Goal: Transaction & Acquisition: Purchase product/service

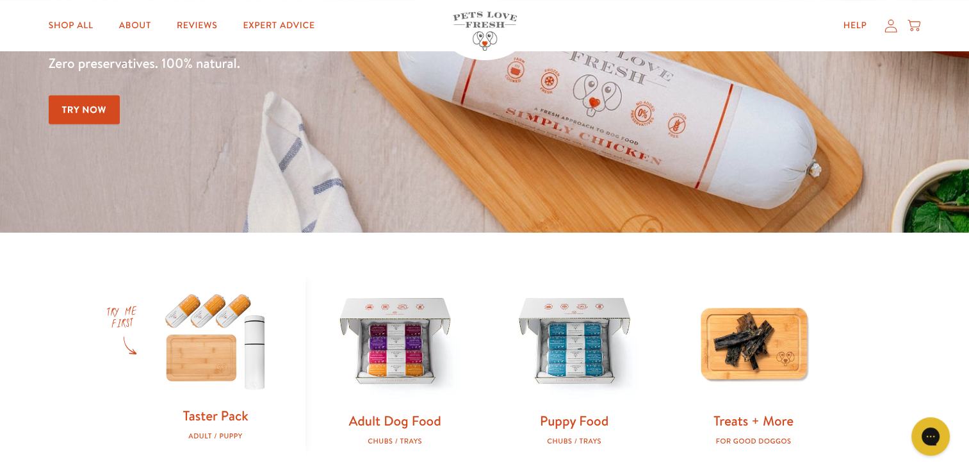
scroll to position [256, 0]
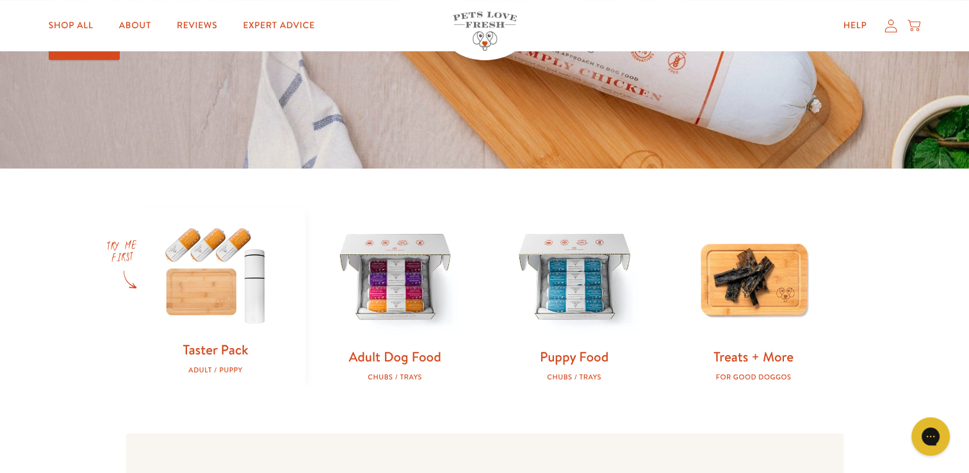
click at [217, 301] on img at bounding box center [216, 274] width 138 height 133
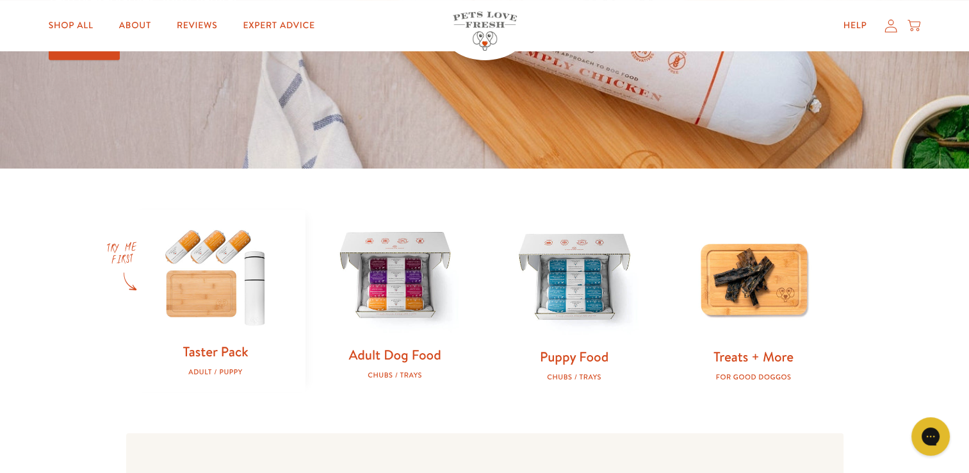
click at [394, 306] on img at bounding box center [395, 277] width 138 height 138
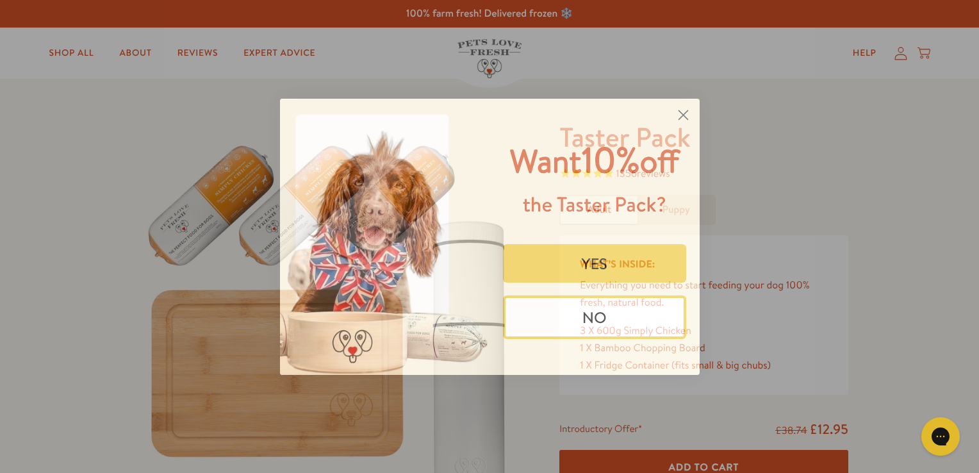
click at [681, 111] on circle "Close dialog" at bounding box center [682, 114] width 21 height 21
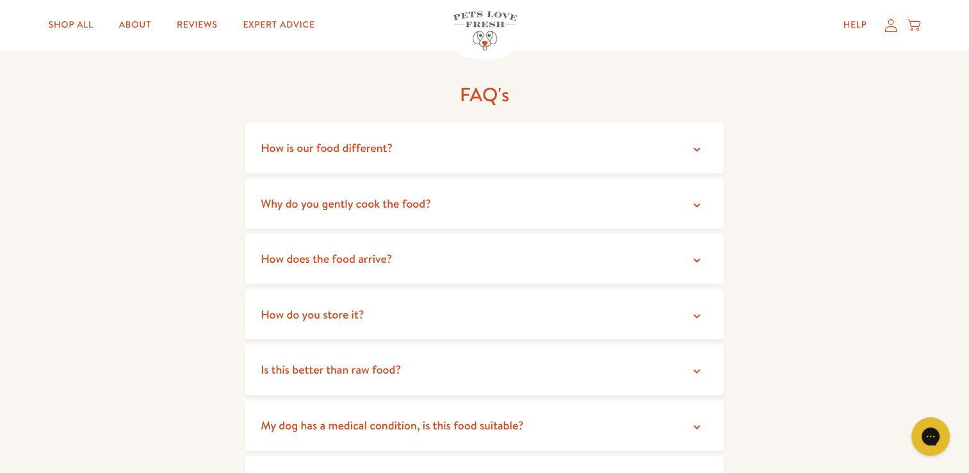
scroll to position [2371, 0]
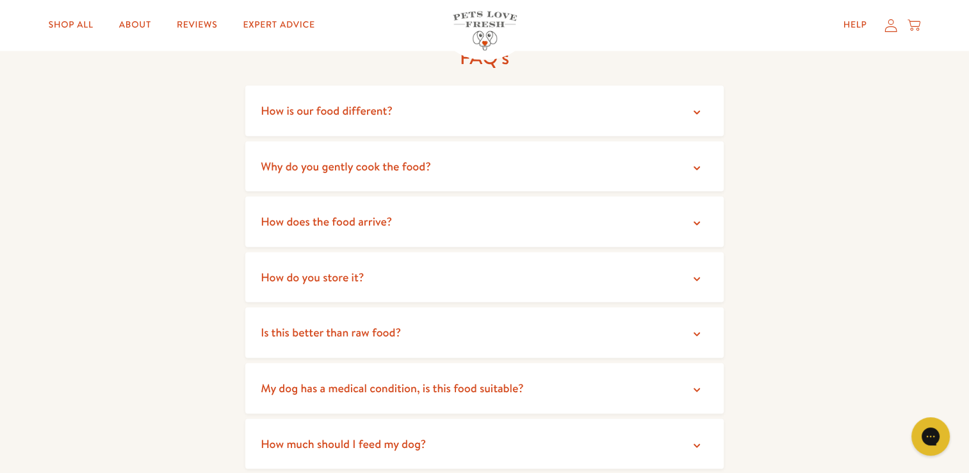
click at [702, 165] on icon at bounding box center [697, 167] width 13 height 13
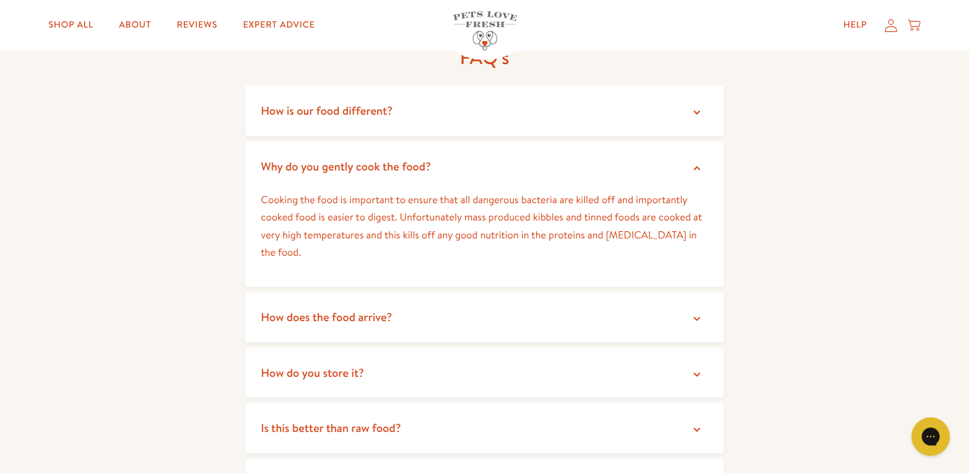
click at [702, 165] on icon at bounding box center [697, 167] width 13 height 13
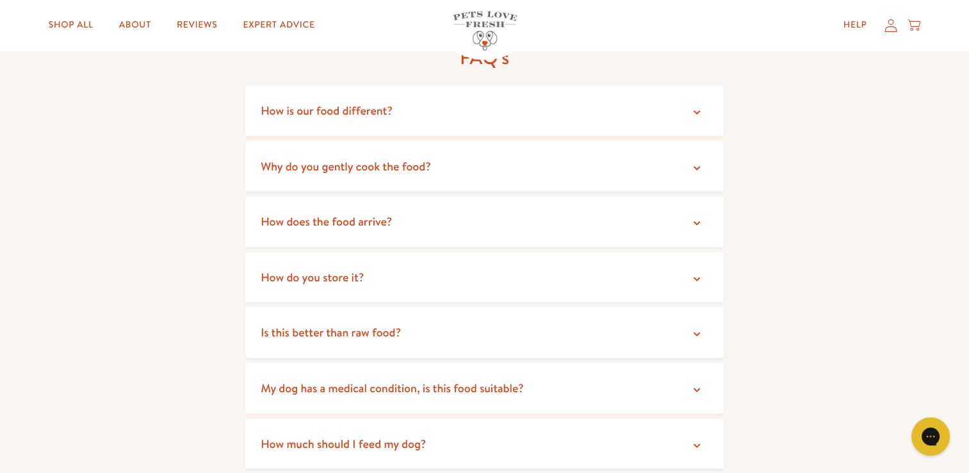
click at [695, 276] on icon at bounding box center [697, 278] width 13 height 13
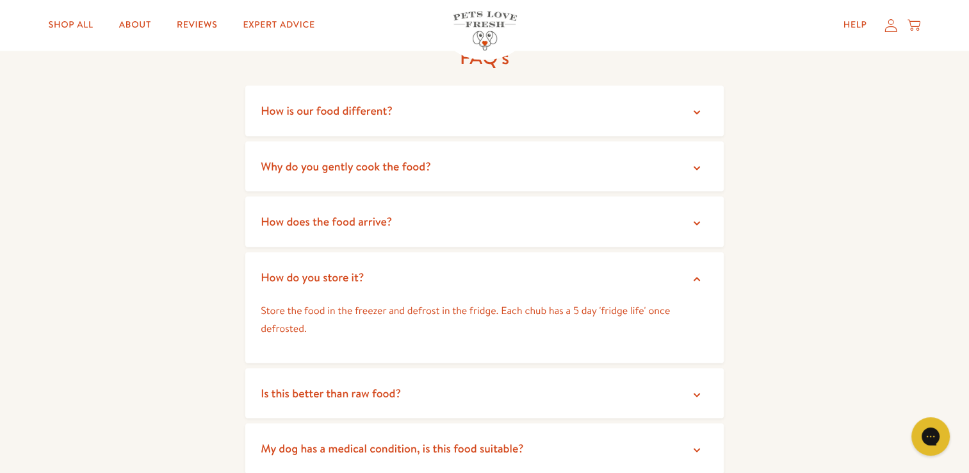
click at [695, 276] on icon at bounding box center [697, 278] width 13 height 13
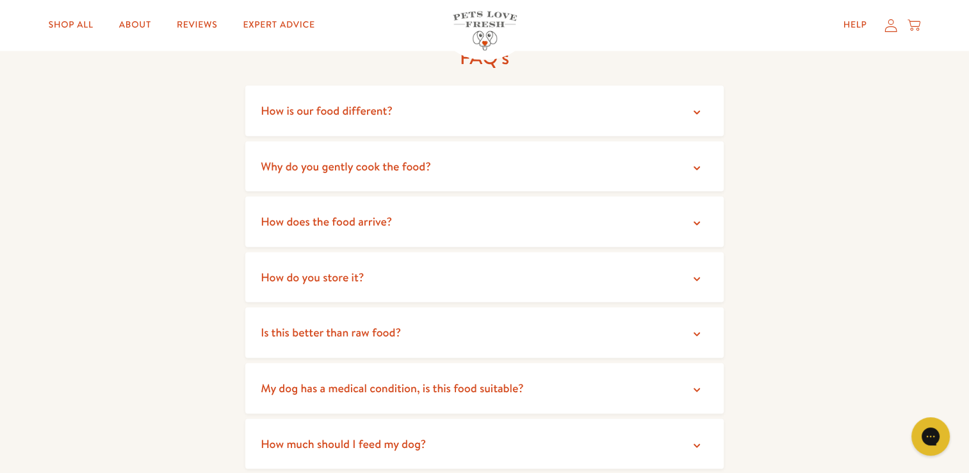
click at [693, 331] on icon at bounding box center [697, 333] width 13 height 13
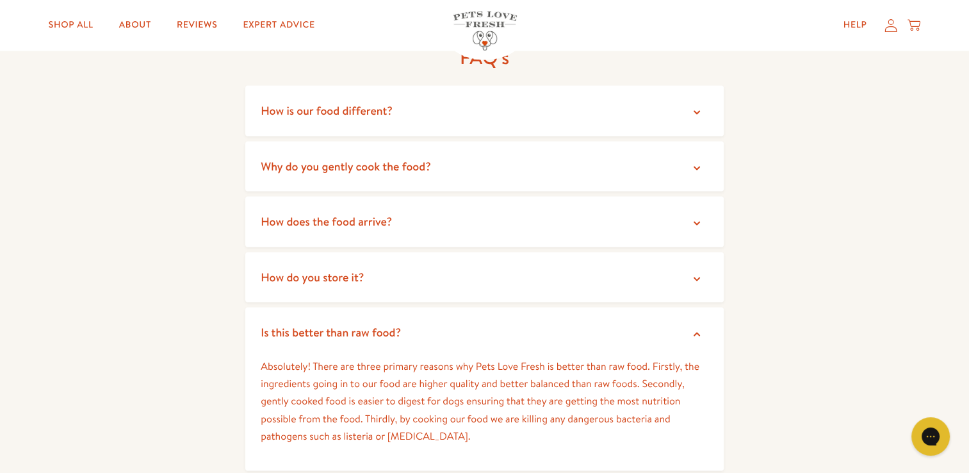
click at [693, 331] on icon at bounding box center [697, 333] width 13 height 13
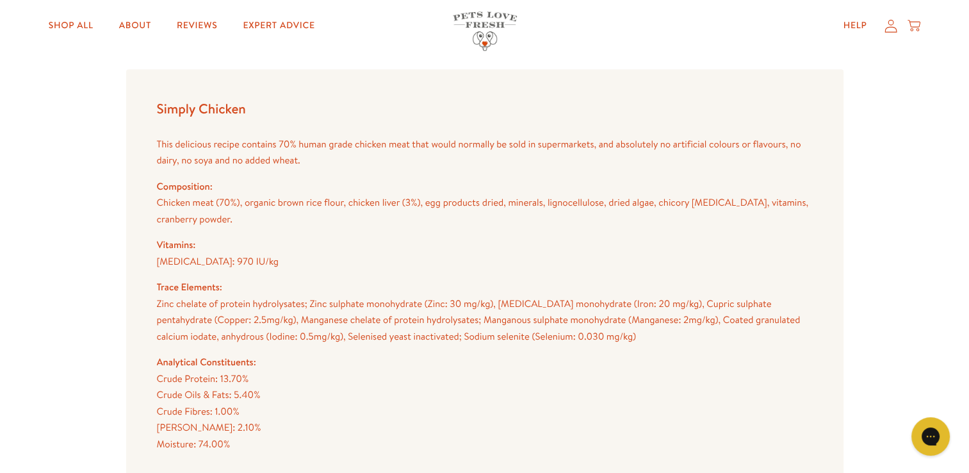
scroll to position [1025, 0]
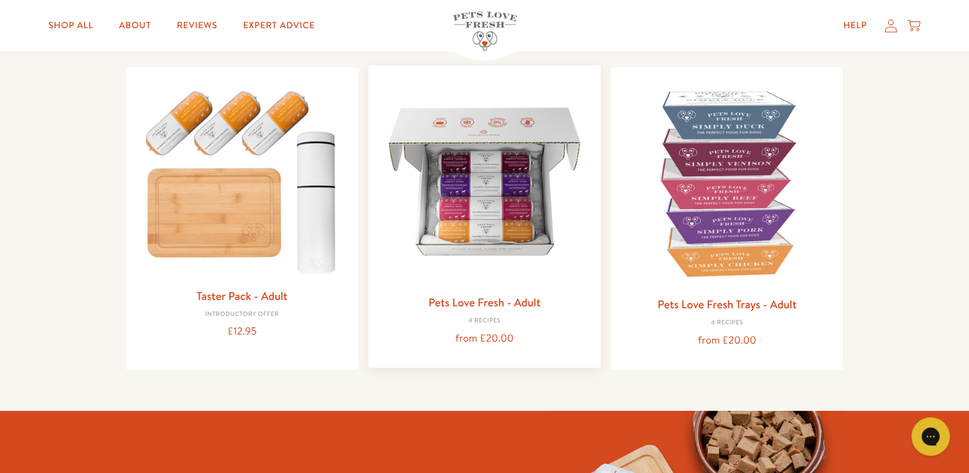
scroll to position [128, 0]
click at [490, 217] on img at bounding box center [485, 182] width 212 height 212
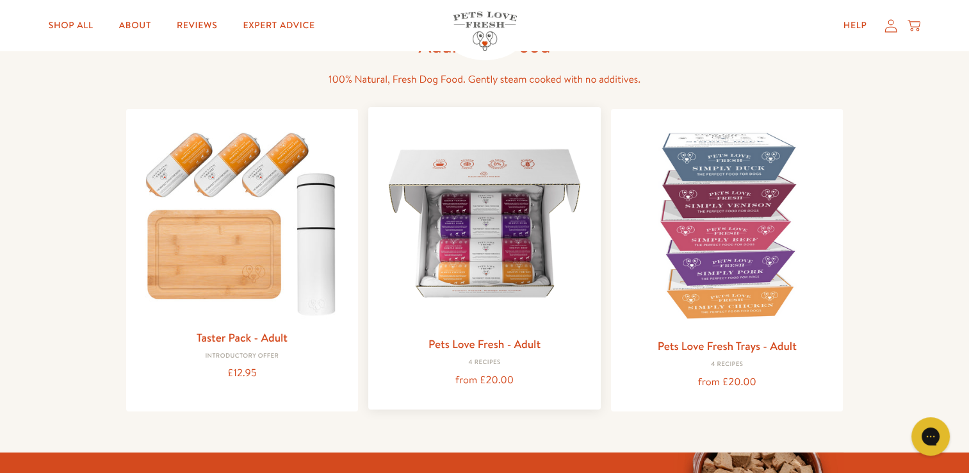
scroll to position [64, 0]
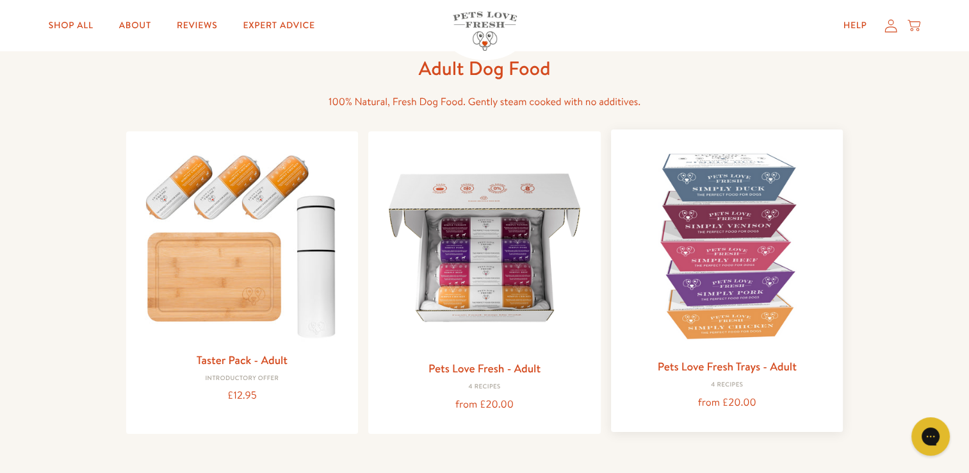
click at [733, 265] on img at bounding box center [728, 246] width 212 height 212
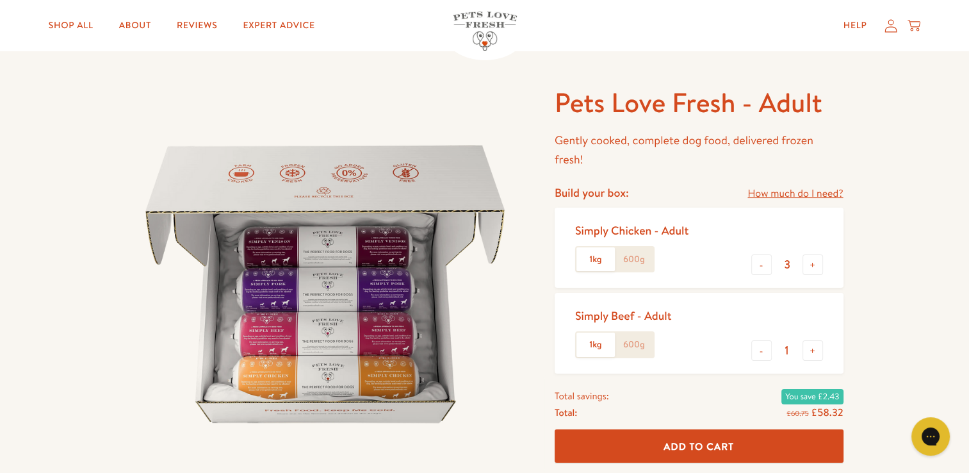
scroll to position [64, 0]
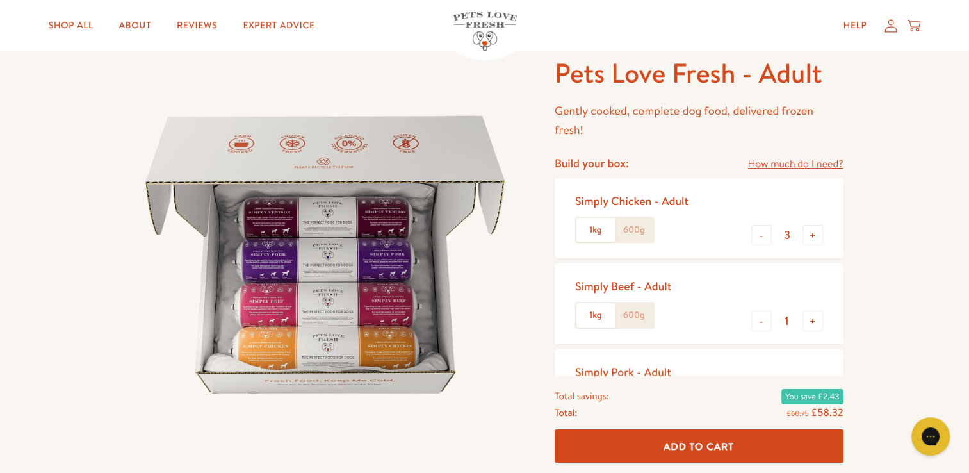
click at [633, 228] on label "600g" at bounding box center [634, 230] width 38 height 24
click at [0, 0] on input "600g" at bounding box center [0, 0] width 0 height 0
click at [594, 229] on label "1kg" at bounding box center [596, 230] width 38 height 24
click at [0, 0] on input "1kg" at bounding box center [0, 0] width 0 height 0
click at [634, 229] on label "600g" at bounding box center [634, 230] width 38 height 24
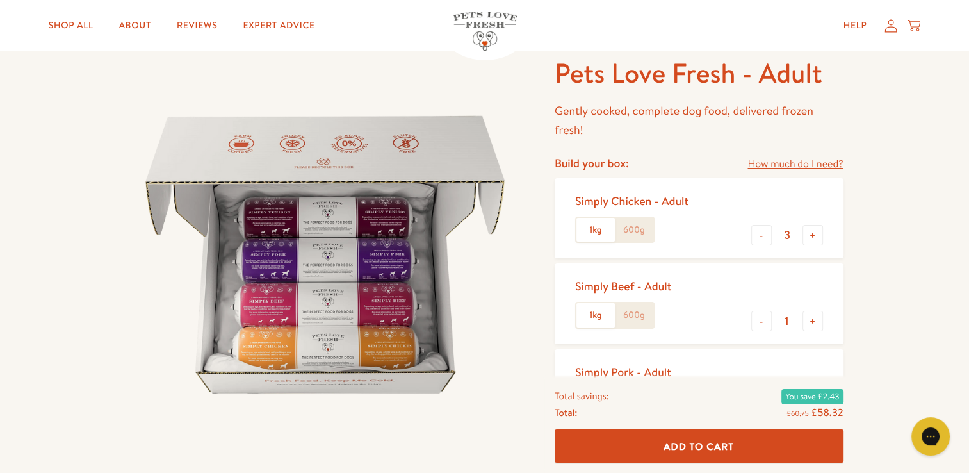
click at [0, 0] on input "600g" at bounding box center [0, 0] width 0 height 0
click at [639, 315] on label "600g" at bounding box center [634, 315] width 38 height 24
click at [0, 0] on input "600g" at bounding box center [0, 0] width 0 height 0
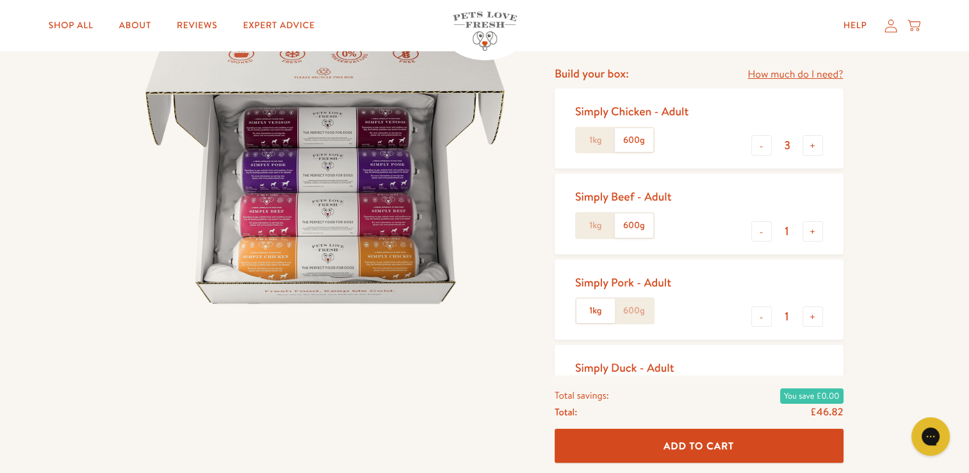
scroll to position [192, 0]
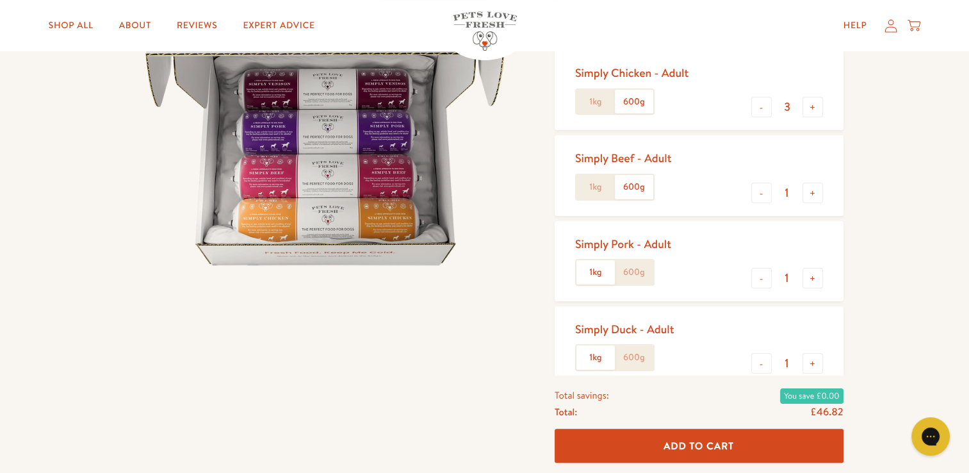
click at [634, 272] on label "600g" at bounding box center [634, 272] width 38 height 24
click at [0, 0] on input "600g" at bounding box center [0, 0] width 0 height 0
click at [638, 360] on label "600g" at bounding box center [634, 357] width 38 height 24
click at [0, 0] on input "600g" at bounding box center [0, 0] width 0 height 0
click at [595, 358] on label "1kg" at bounding box center [596, 357] width 38 height 24
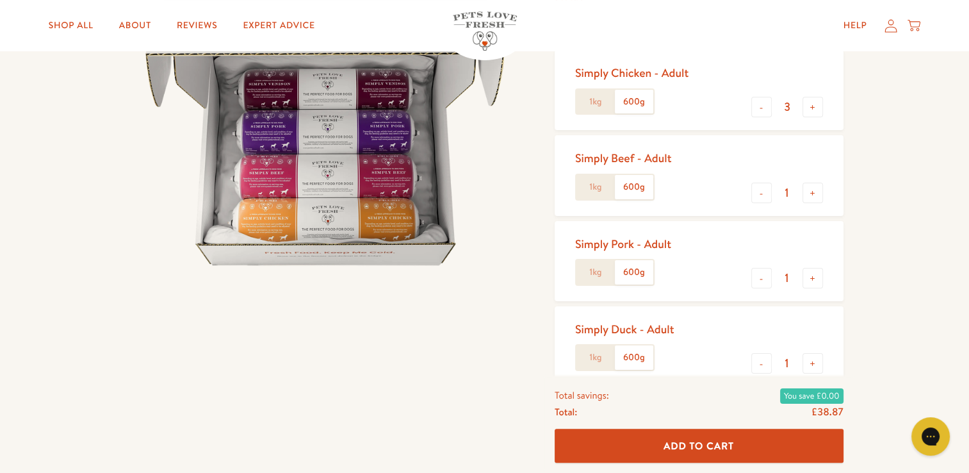
click at [0, 0] on input "1kg" at bounding box center [0, 0] width 0 height 0
click at [634, 354] on label "600g" at bounding box center [634, 357] width 38 height 24
click at [0, 0] on input "600g" at bounding box center [0, 0] width 0 height 0
click at [589, 354] on label "1kg" at bounding box center [596, 357] width 38 height 24
click at [0, 0] on input "1kg" at bounding box center [0, 0] width 0 height 0
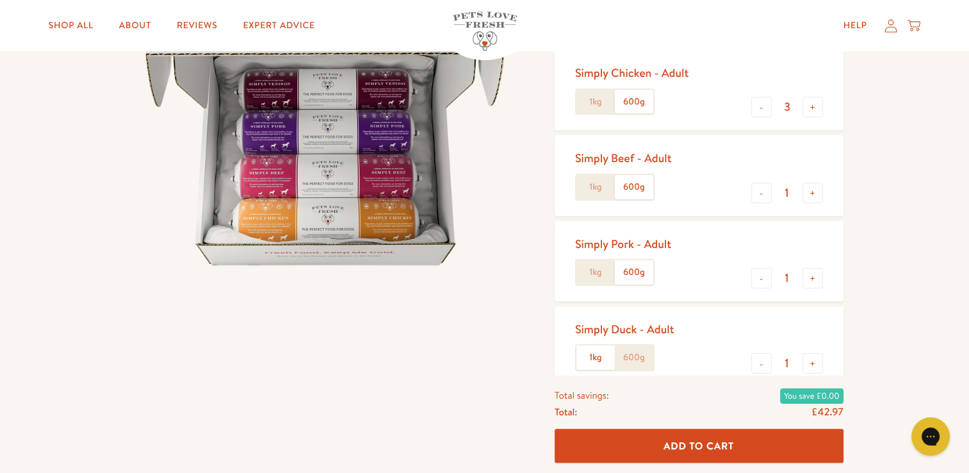
click at [600, 270] on label "1kg" at bounding box center [596, 272] width 38 height 24
click at [0, 0] on input "1kg" at bounding box center [0, 0] width 0 height 0
click at [593, 189] on label "1kg" at bounding box center [596, 187] width 38 height 24
click at [0, 0] on input "1kg" at bounding box center [0, 0] width 0 height 0
click at [591, 101] on label "1kg" at bounding box center [596, 102] width 38 height 24
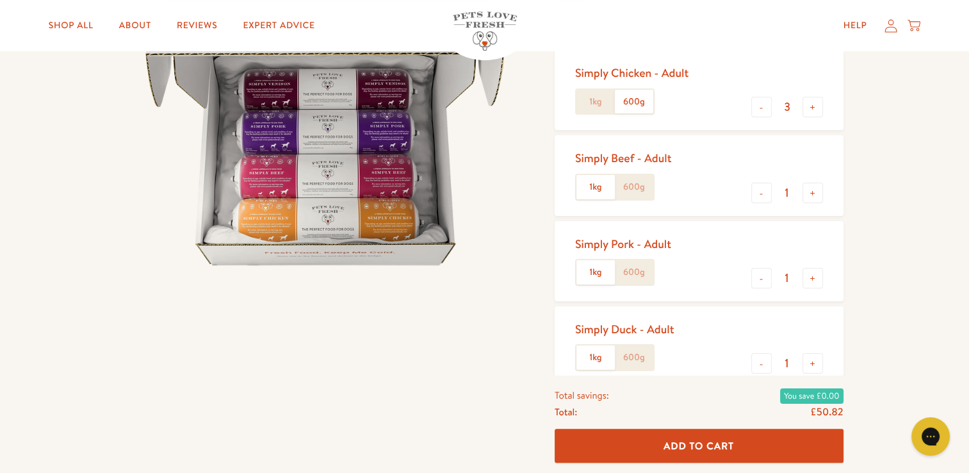
click at [0, 0] on input "1kg" at bounding box center [0, 0] width 0 height 0
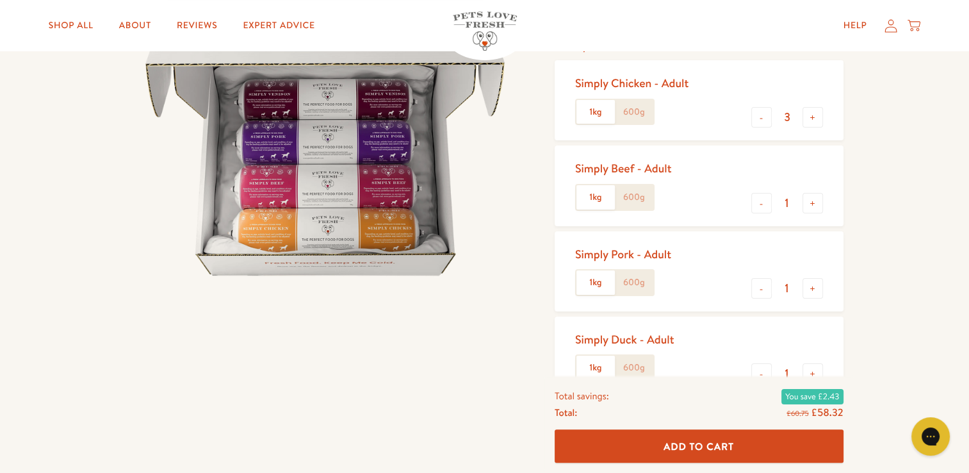
scroll to position [128, 0]
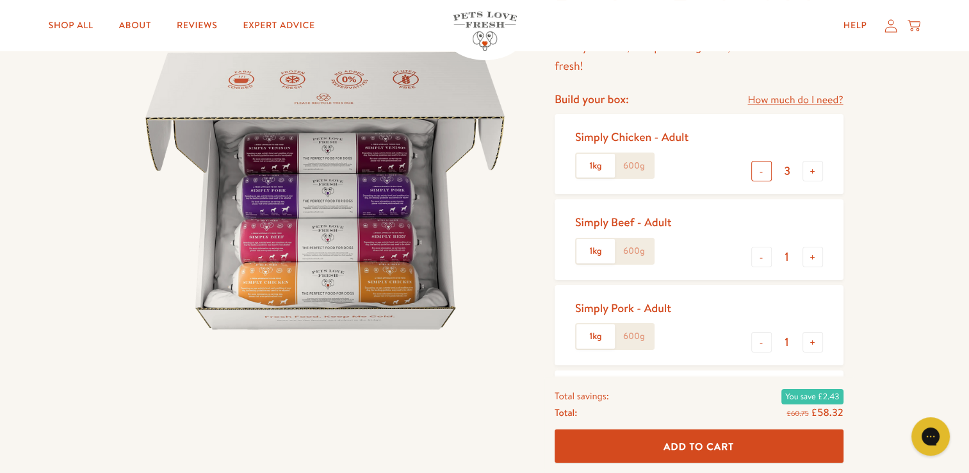
click at [761, 172] on button "-" at bounding box center [762, 171] width 21 height 21
type input "1"
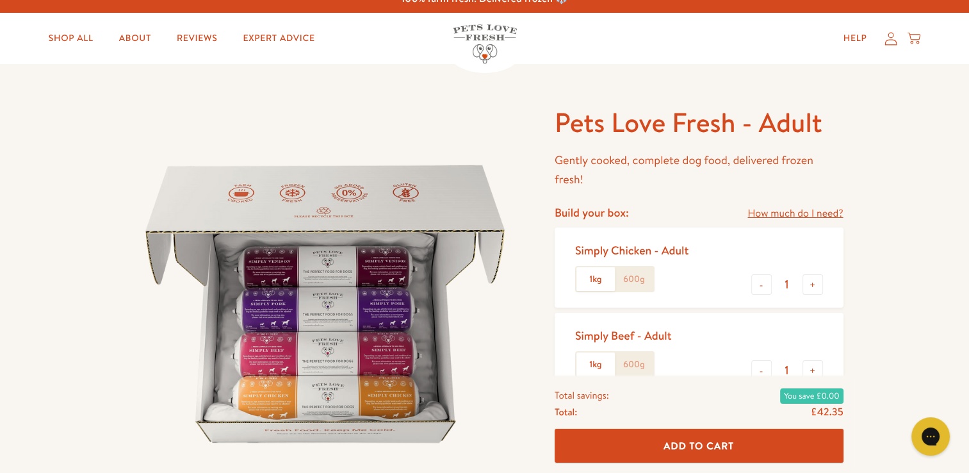
scroll to position [0, 0]
